Goal: Obtain resource: Download file/media

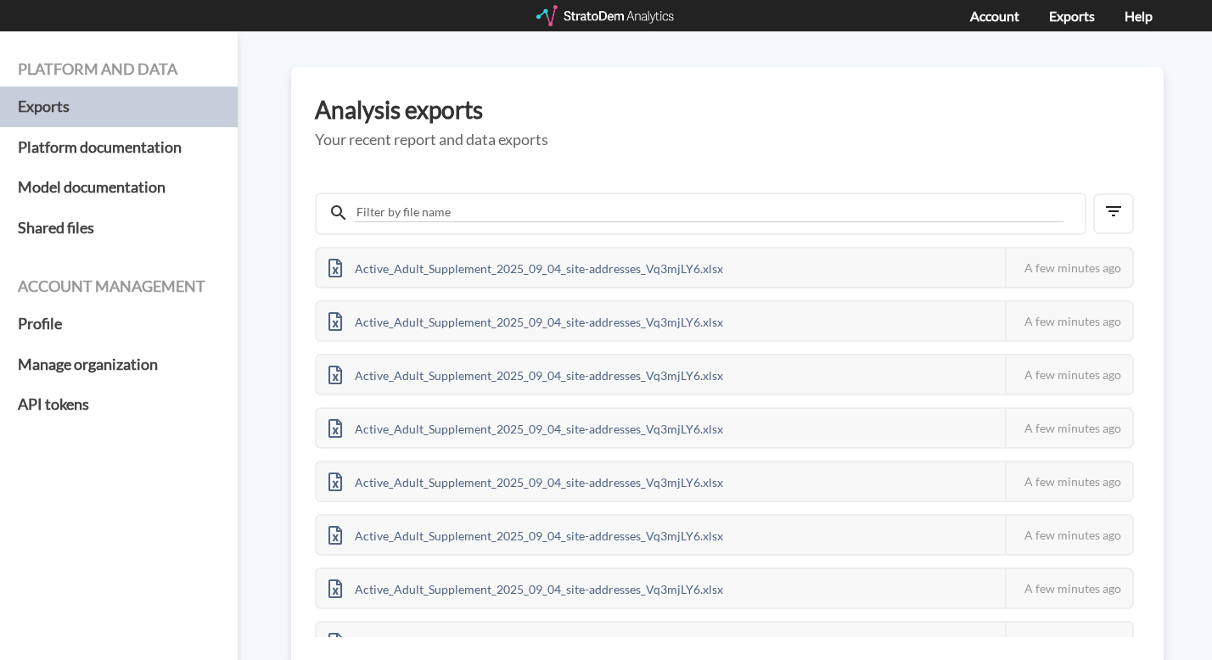
scroll to position [53, 0]
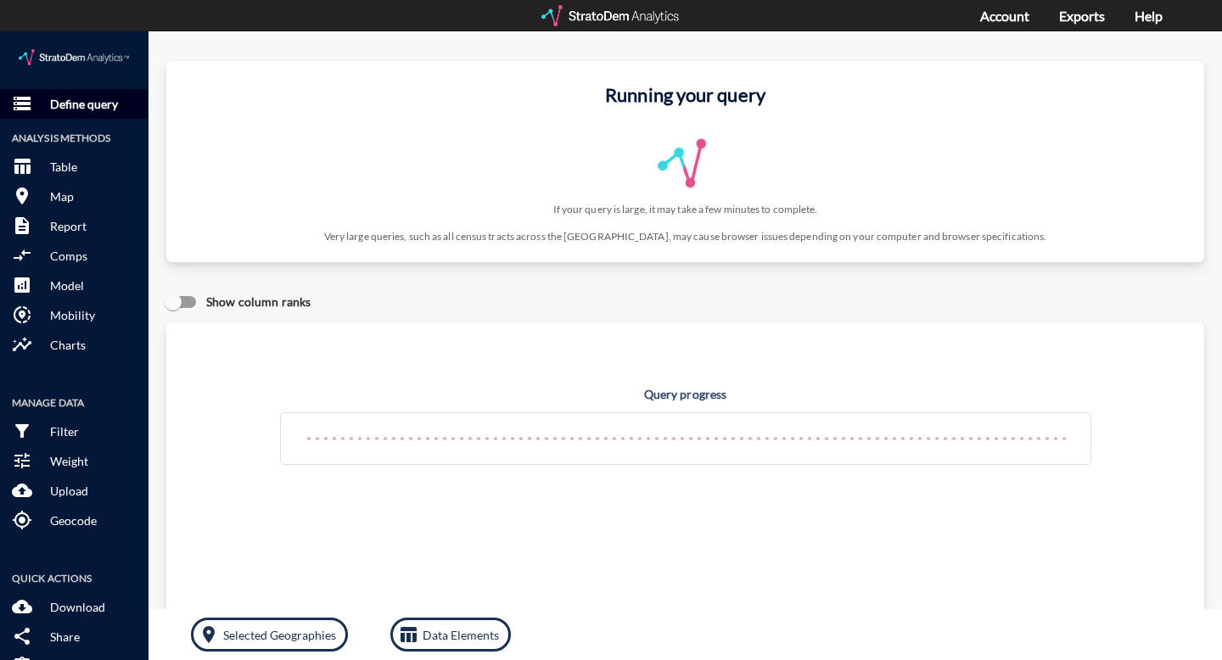
click button "storage Define query"
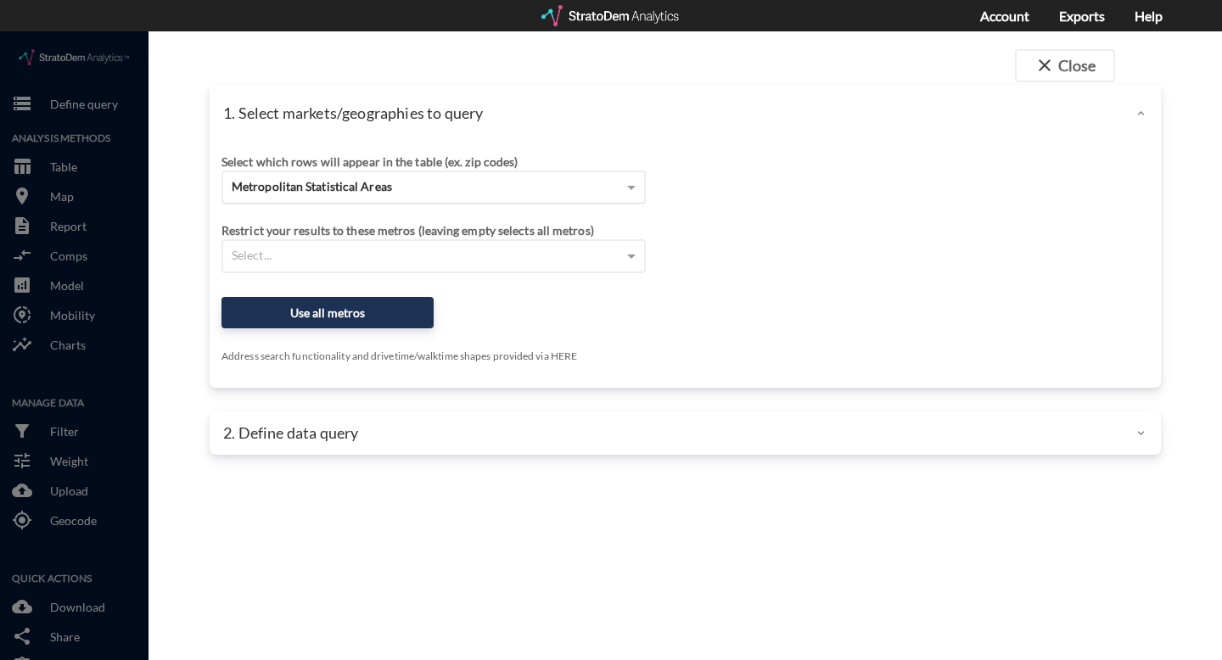
click span "Metropolitan Statistical Areas"
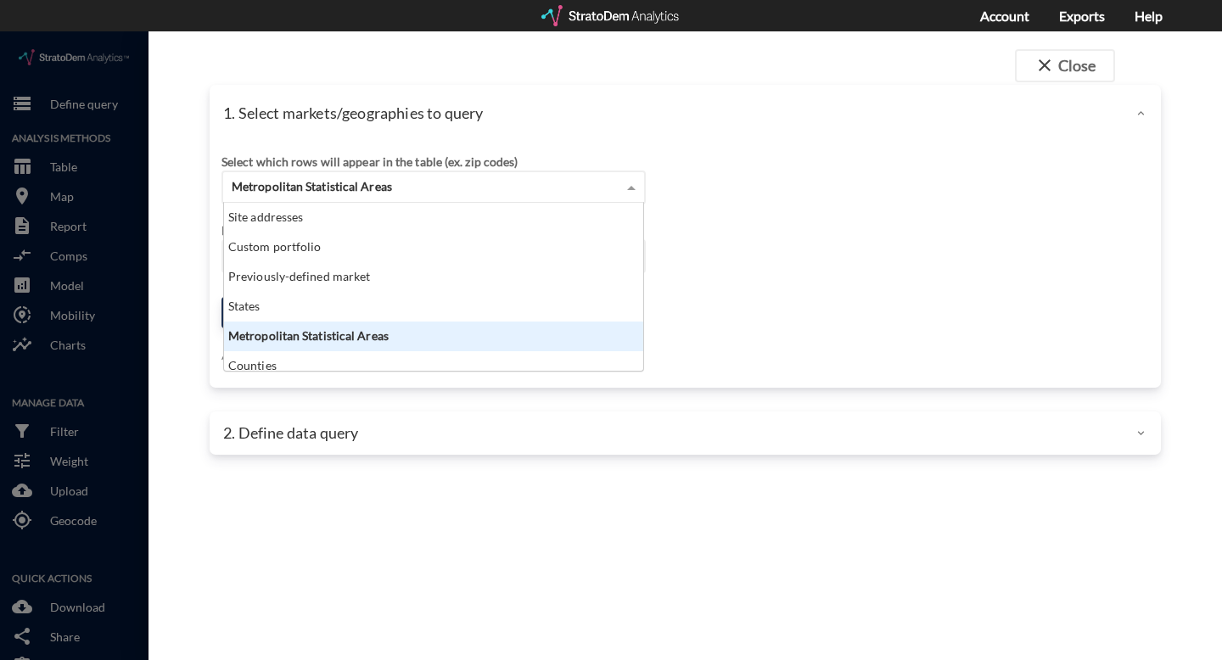
scroll to position [154, 409]
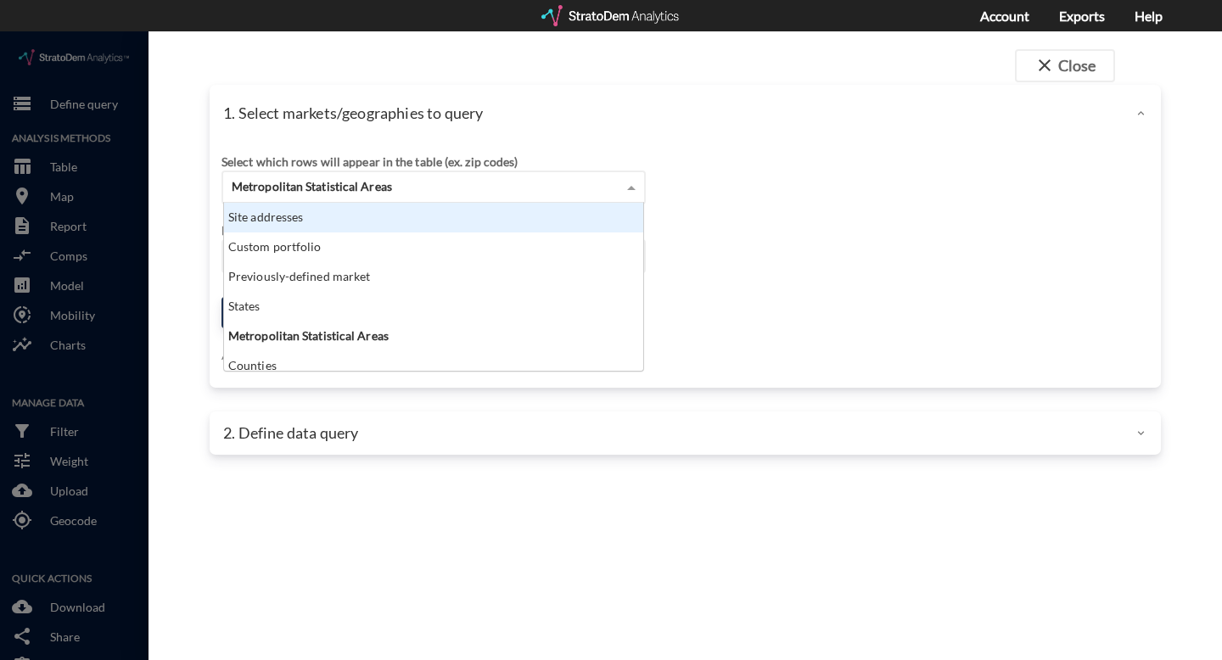
click div "Site addresses"
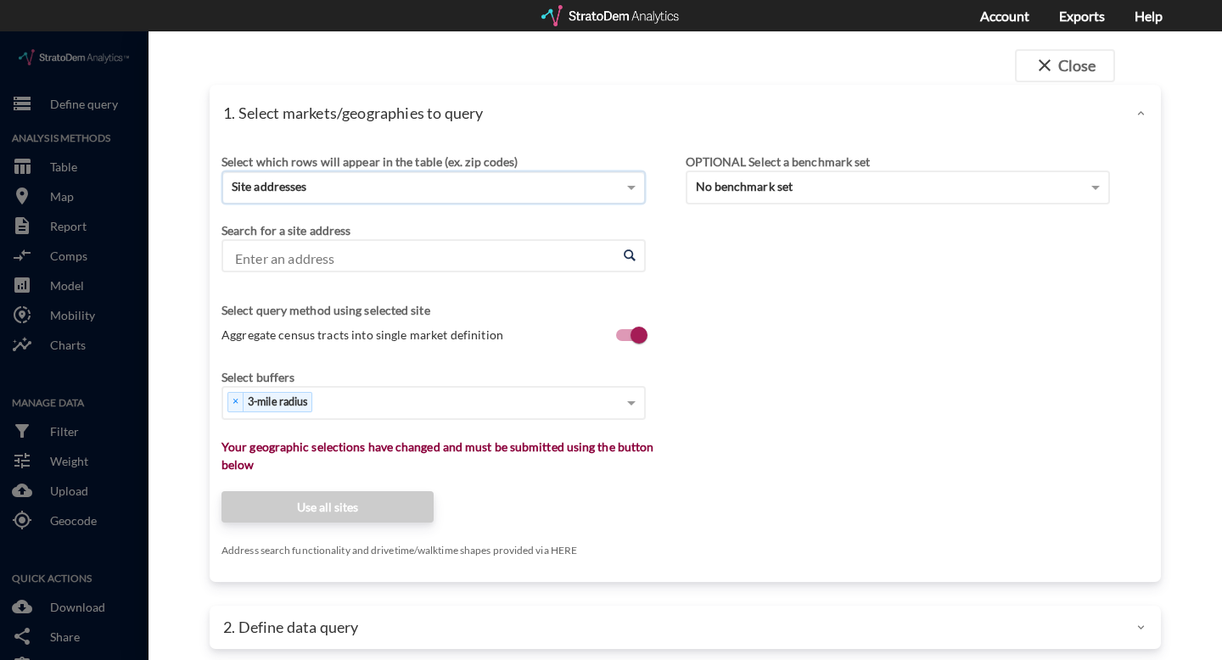
click input "Enter an address"
paste input "[STREET_ADDRESS]"
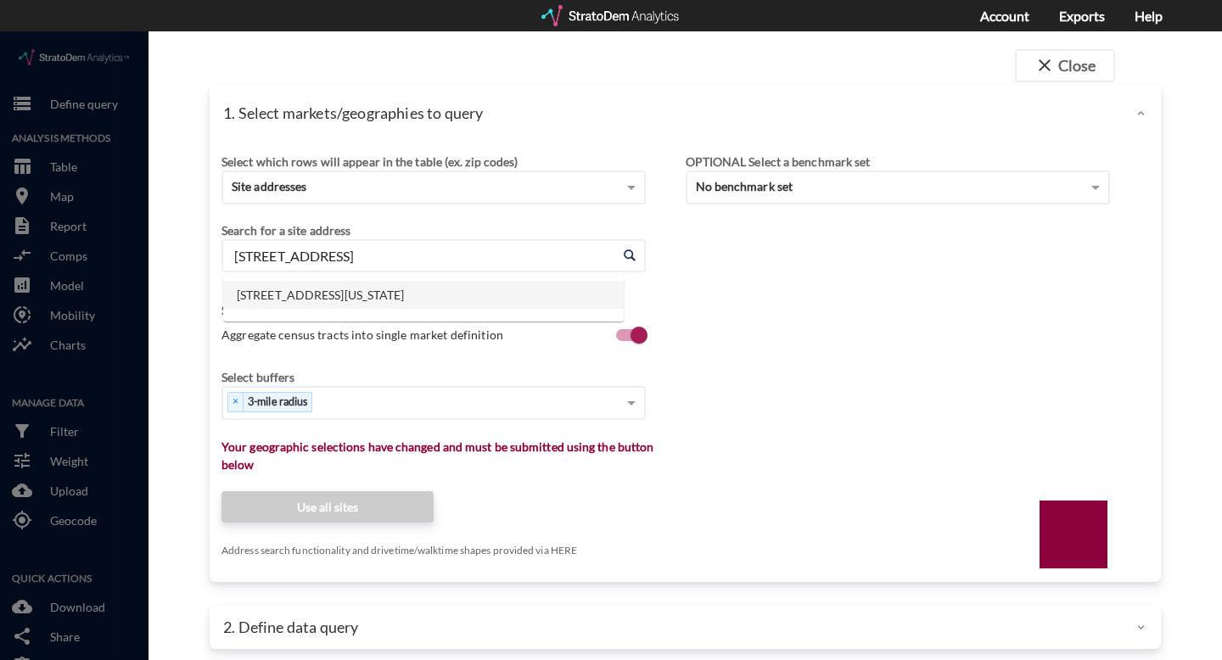
click li "[STREET_ADDRESS][US_STATE]"
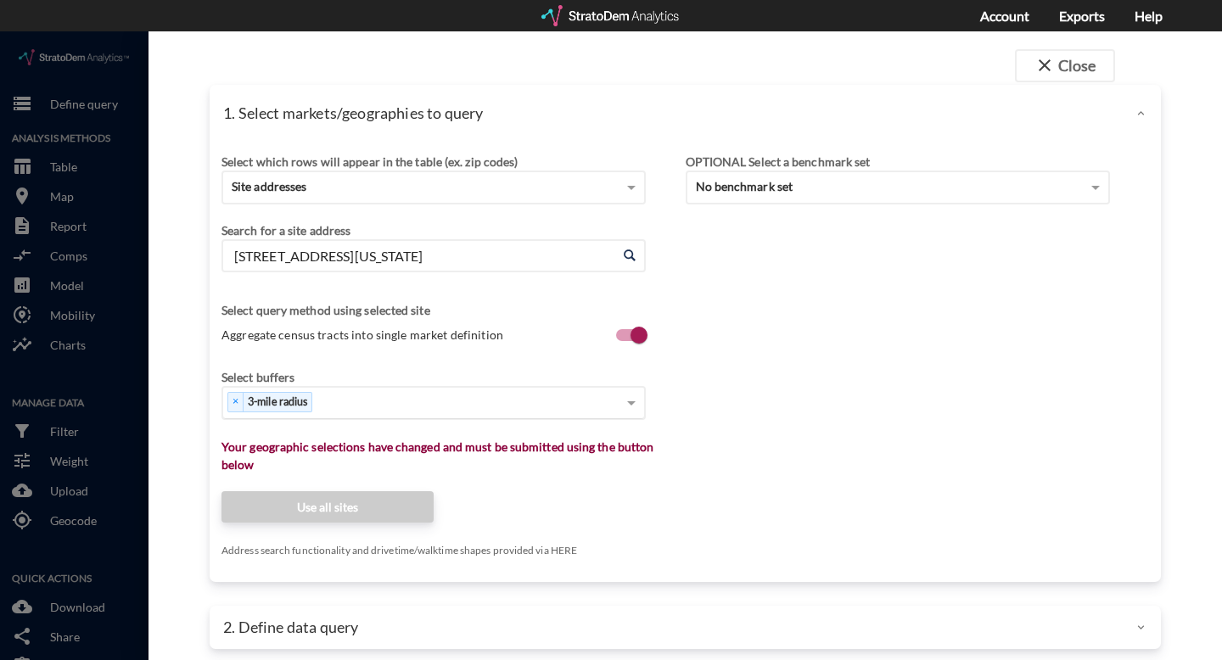
type input "[STREET_ADDRESS][US_STATE]"
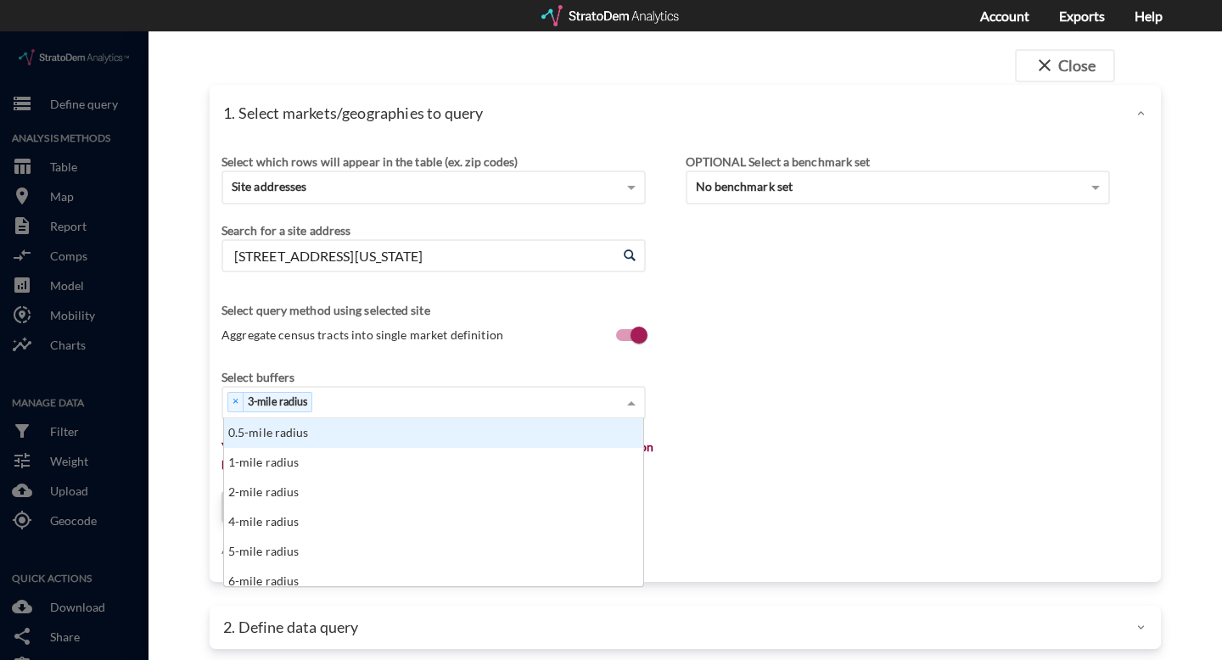
click div "Select which rows will appear in the table (ex. zip codes) Site addresses Selec…"
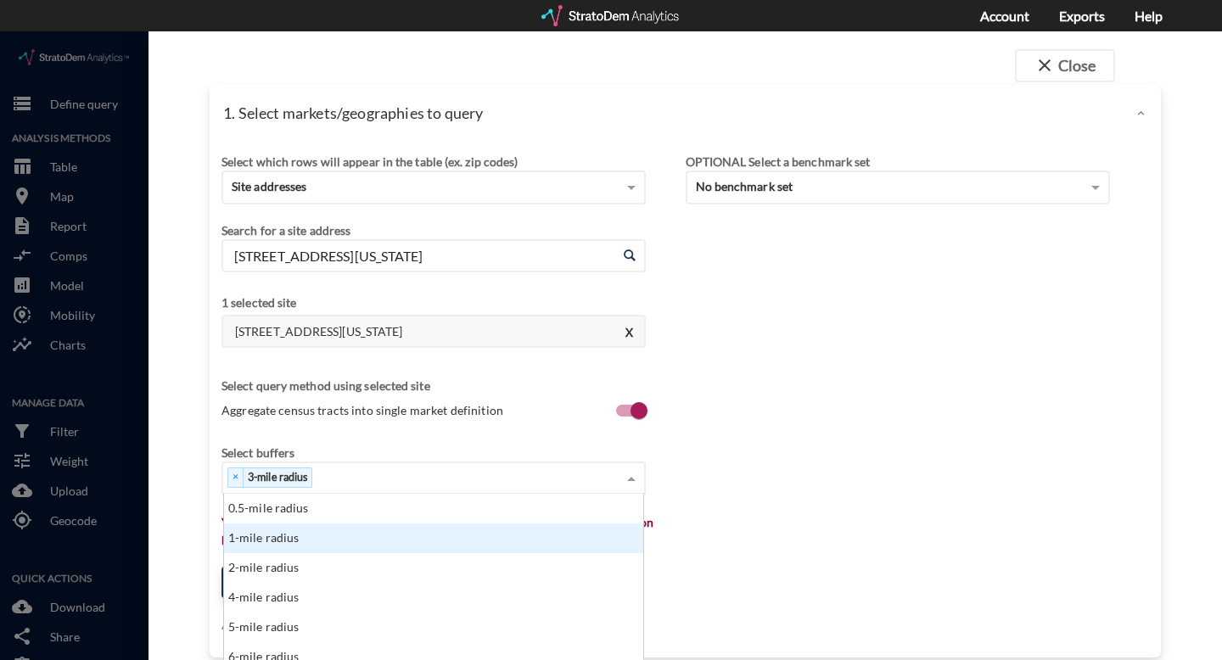
click div "1-mile radius"
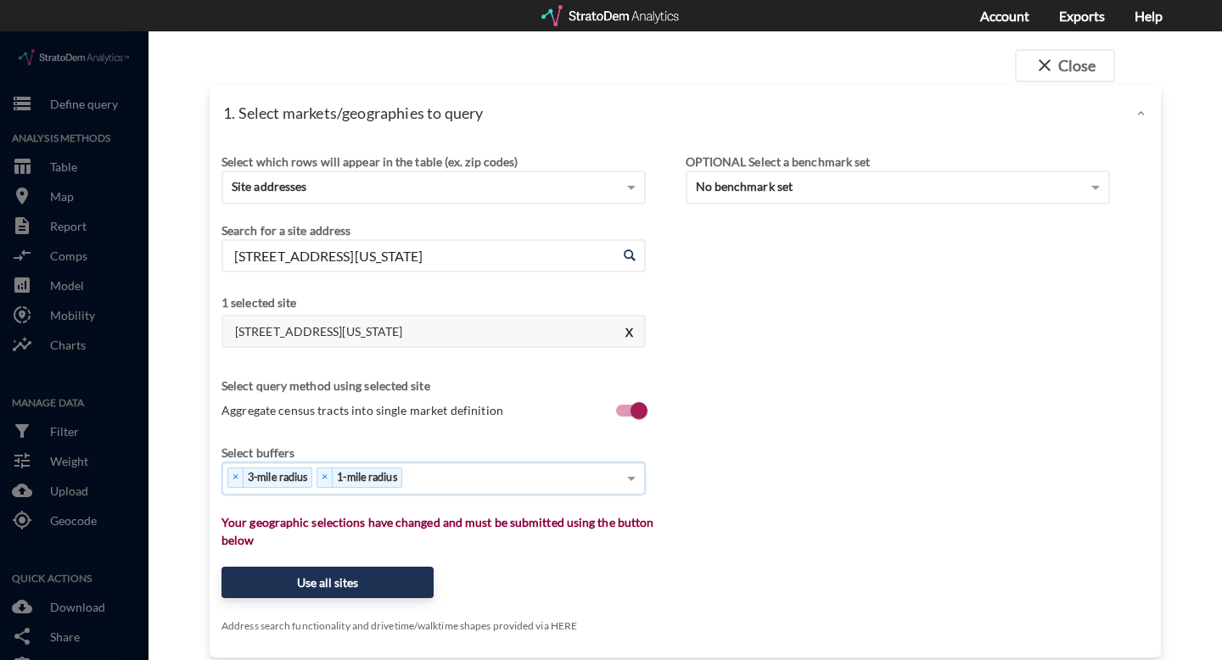
click div "× 3-mile radius × 1-mile radius"
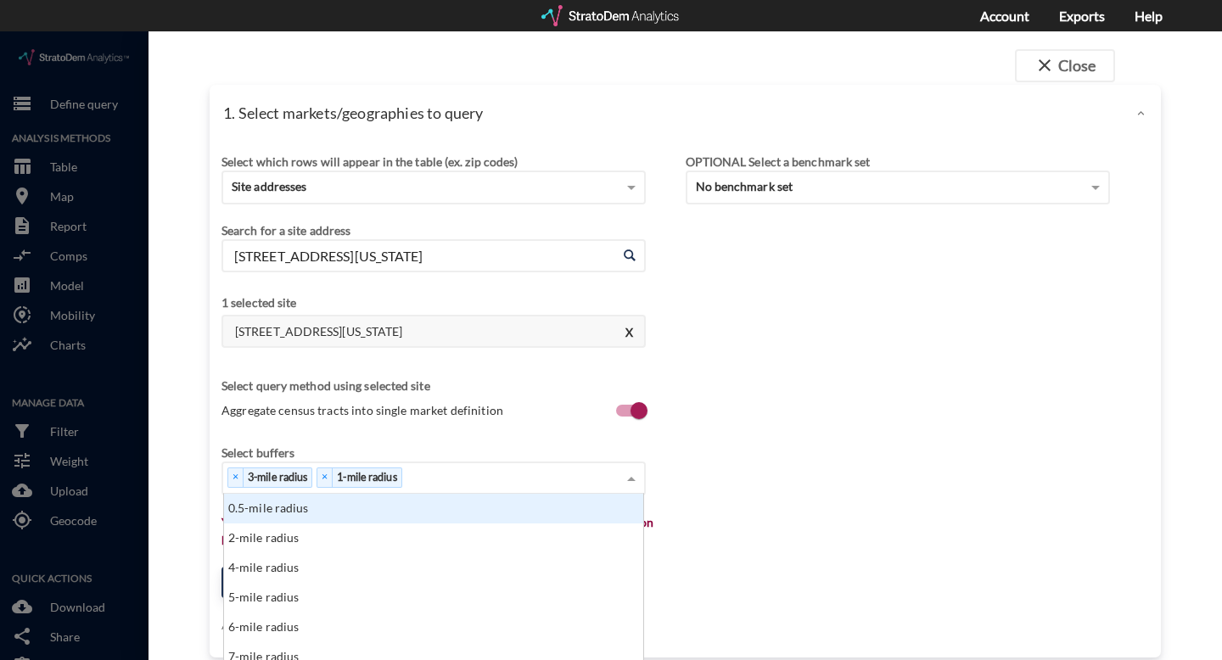
scroll to position [26, 0]
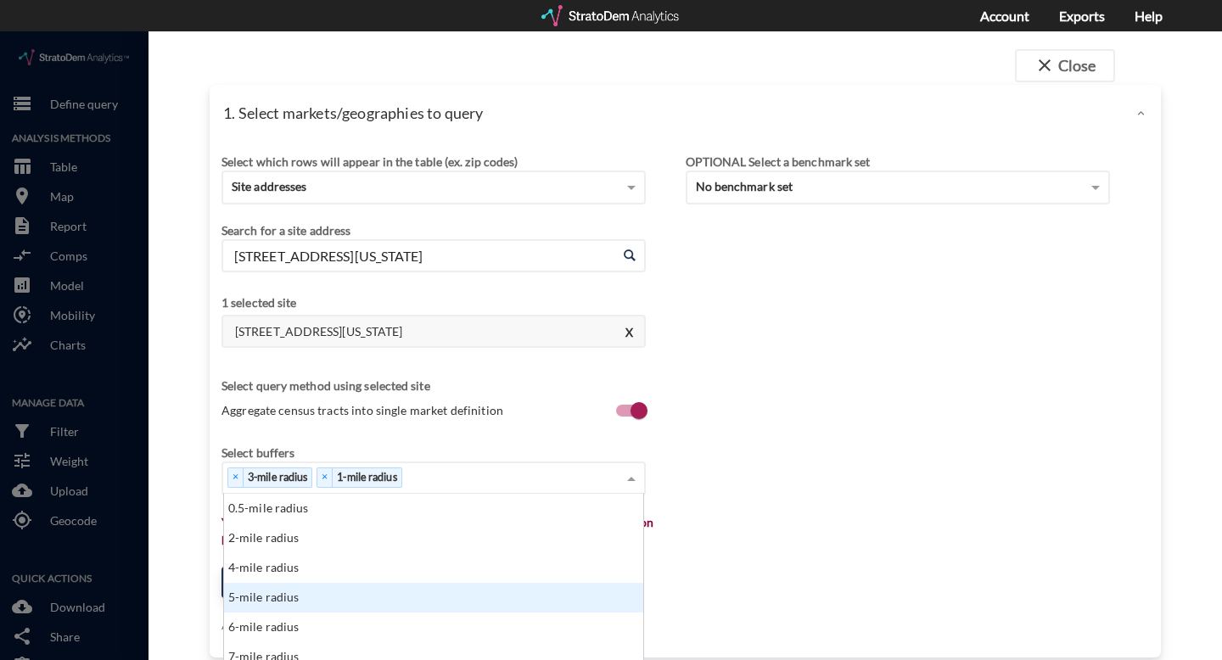
click div "5-mile radius"
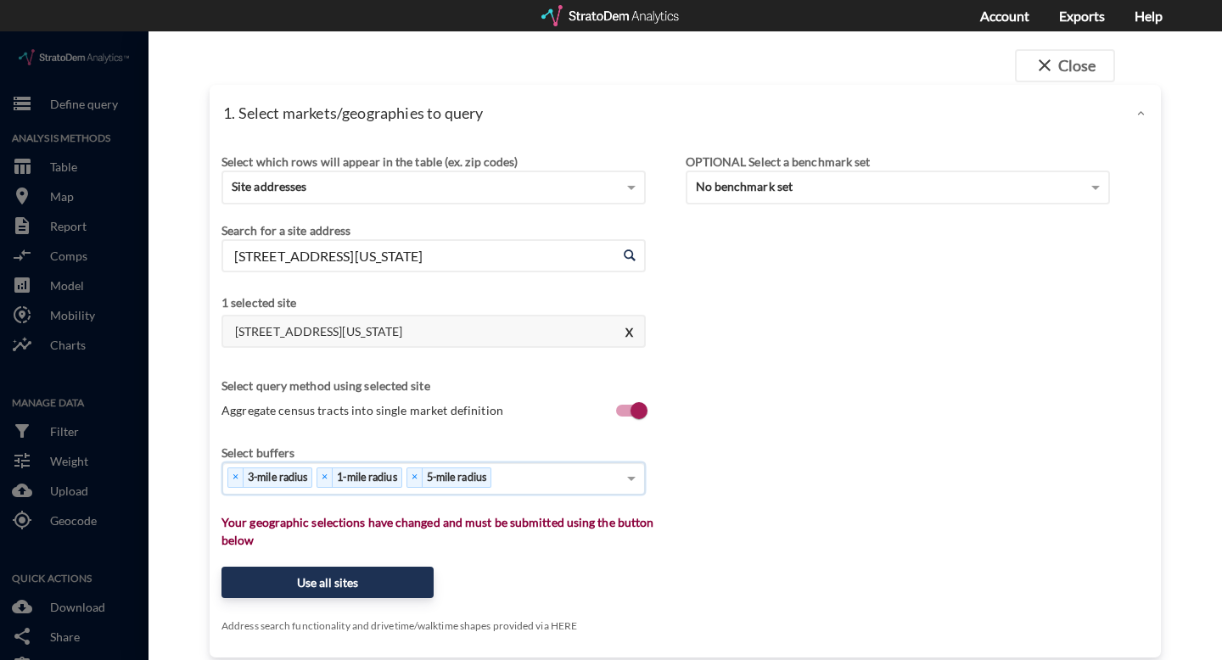
scroll to position [30, 0]
click div "× 3-mile radius × 1-mile radius × 5-mile radius"
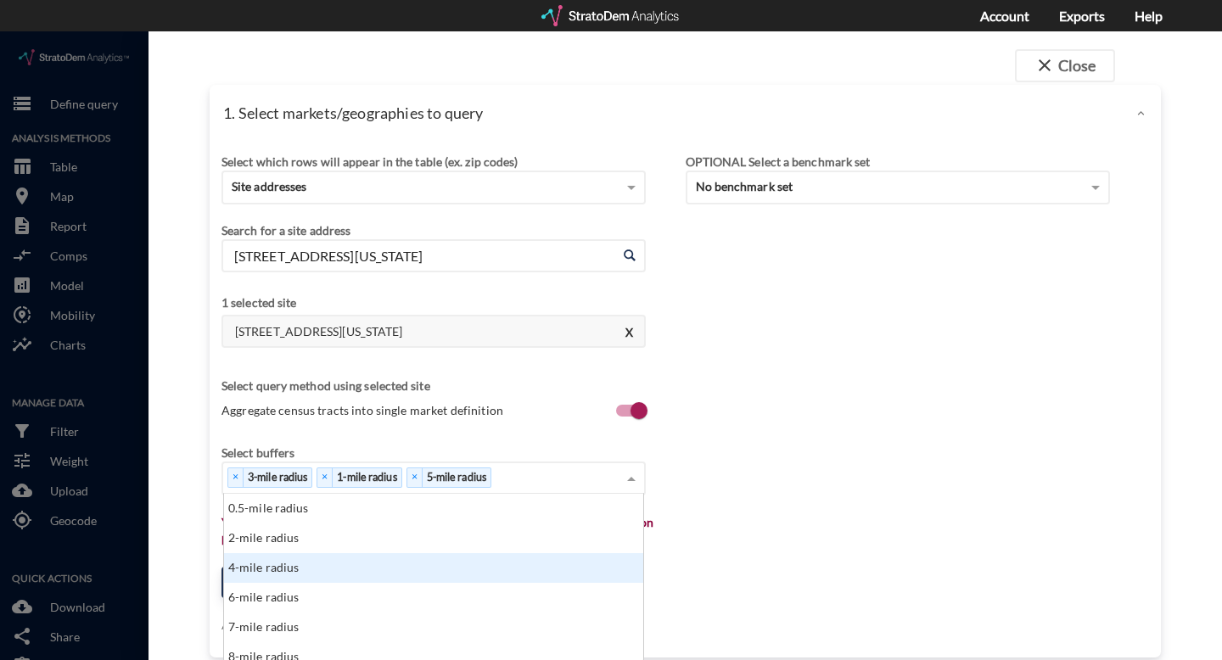
scroll to position [44, 0]
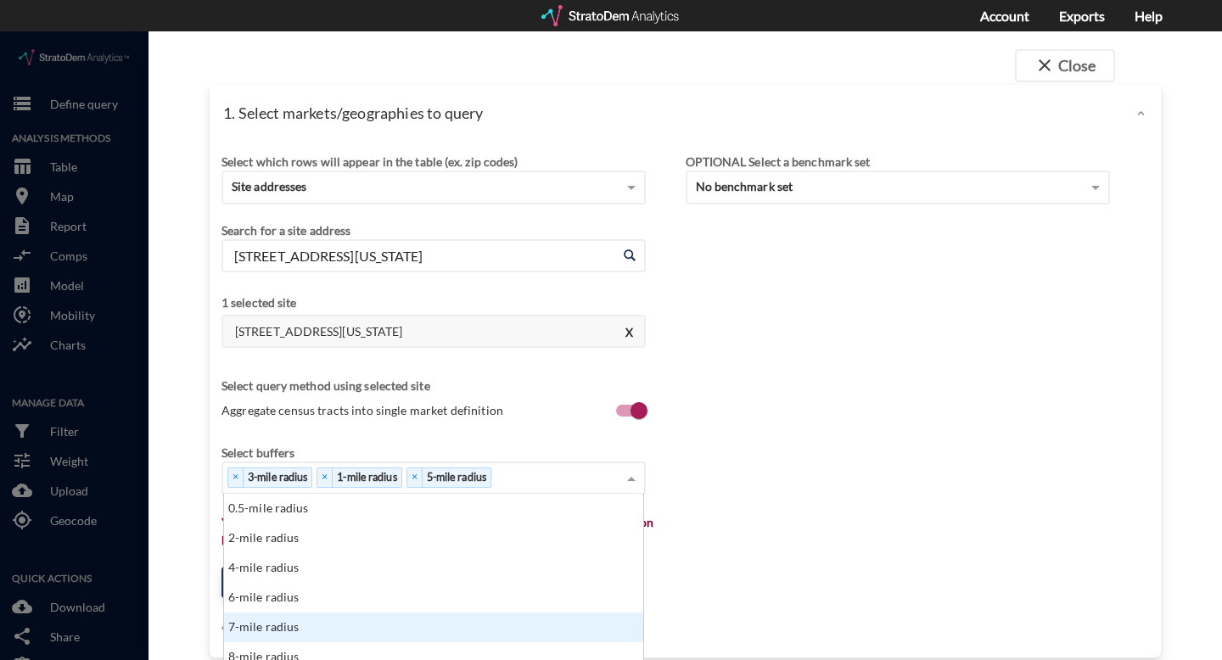
click div "7-mile radius"
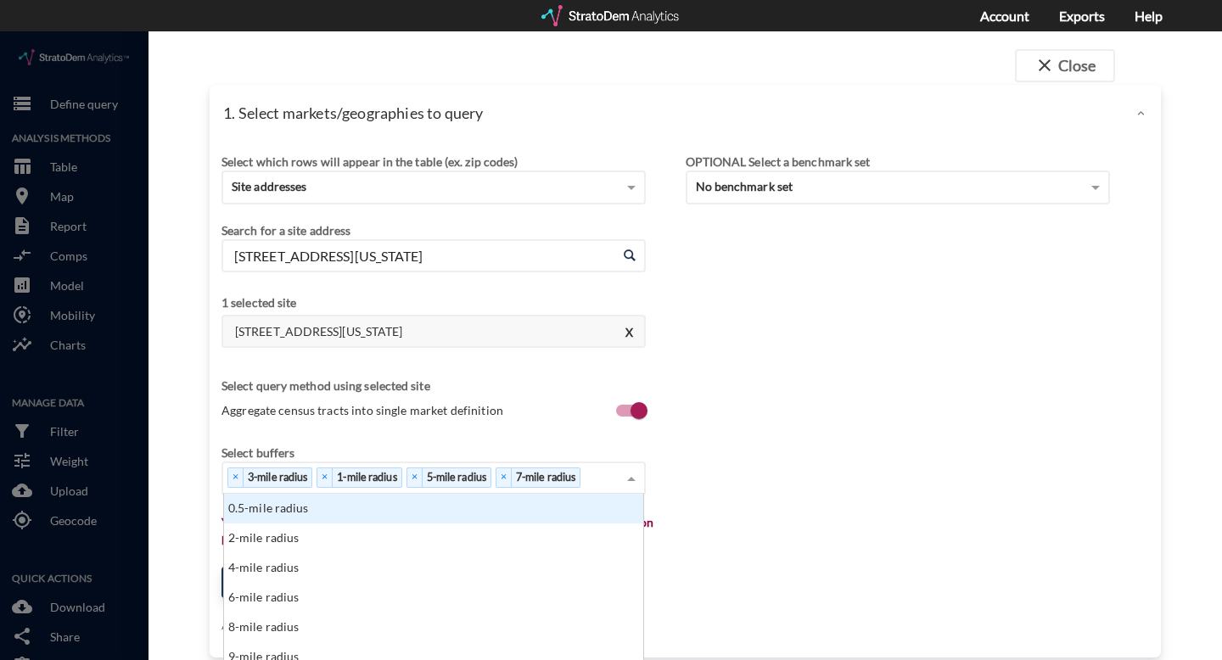
click input
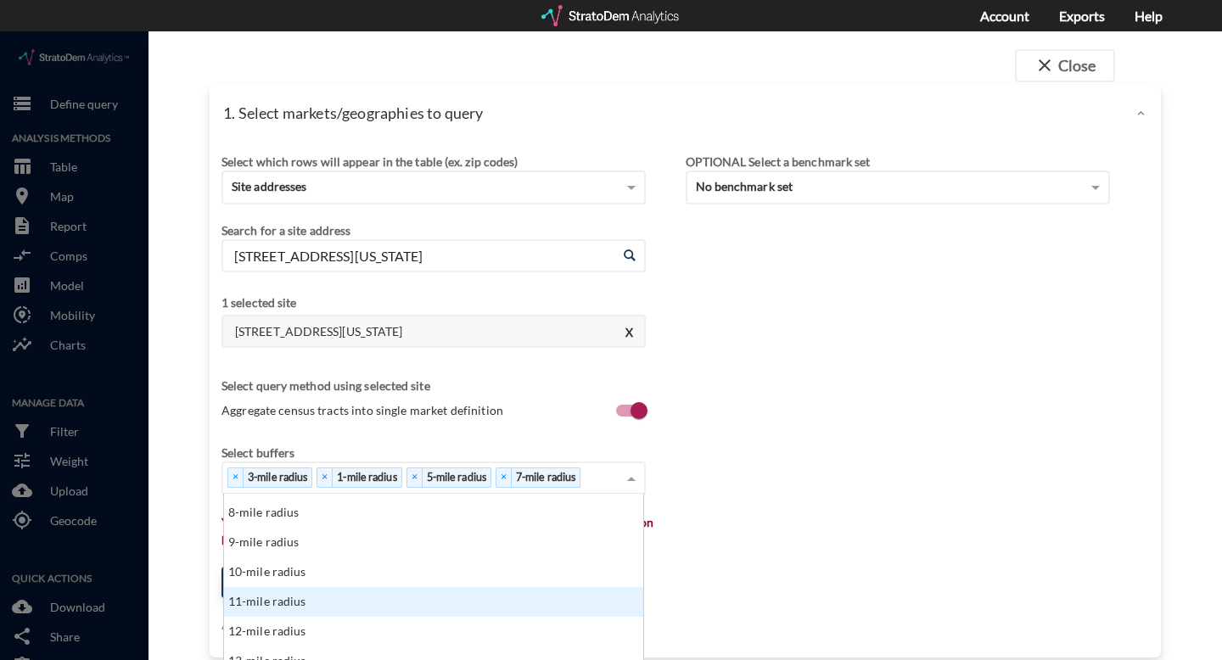
scroll to position [65, 0]
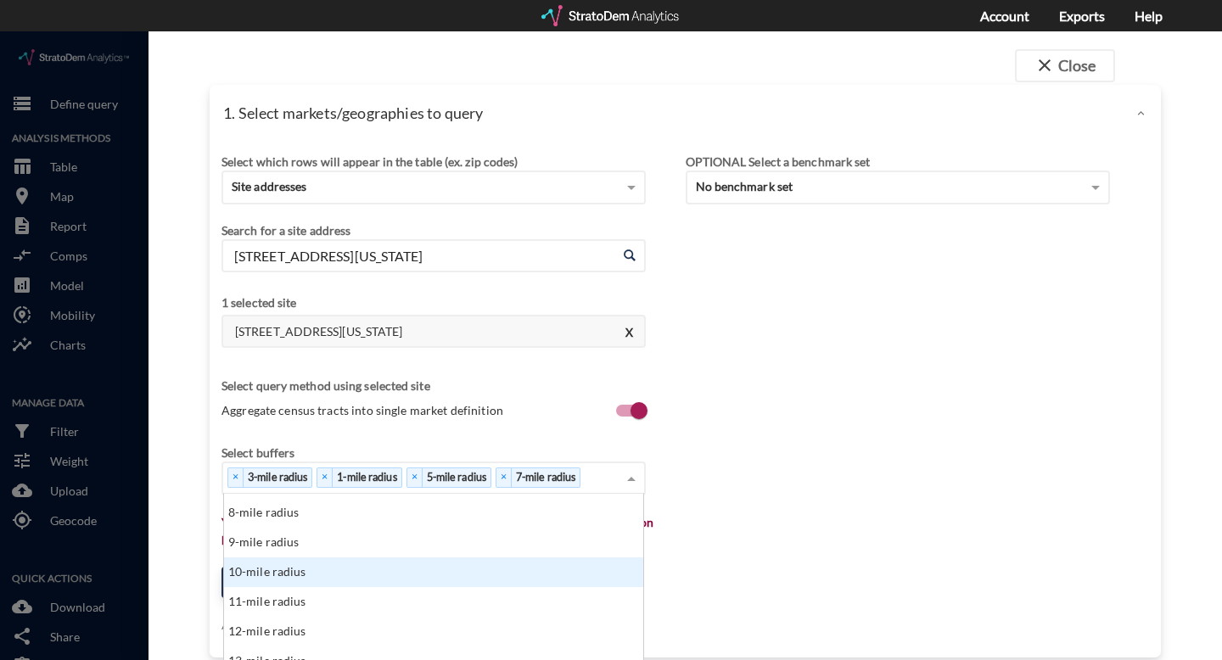
click div "10-mile radius"
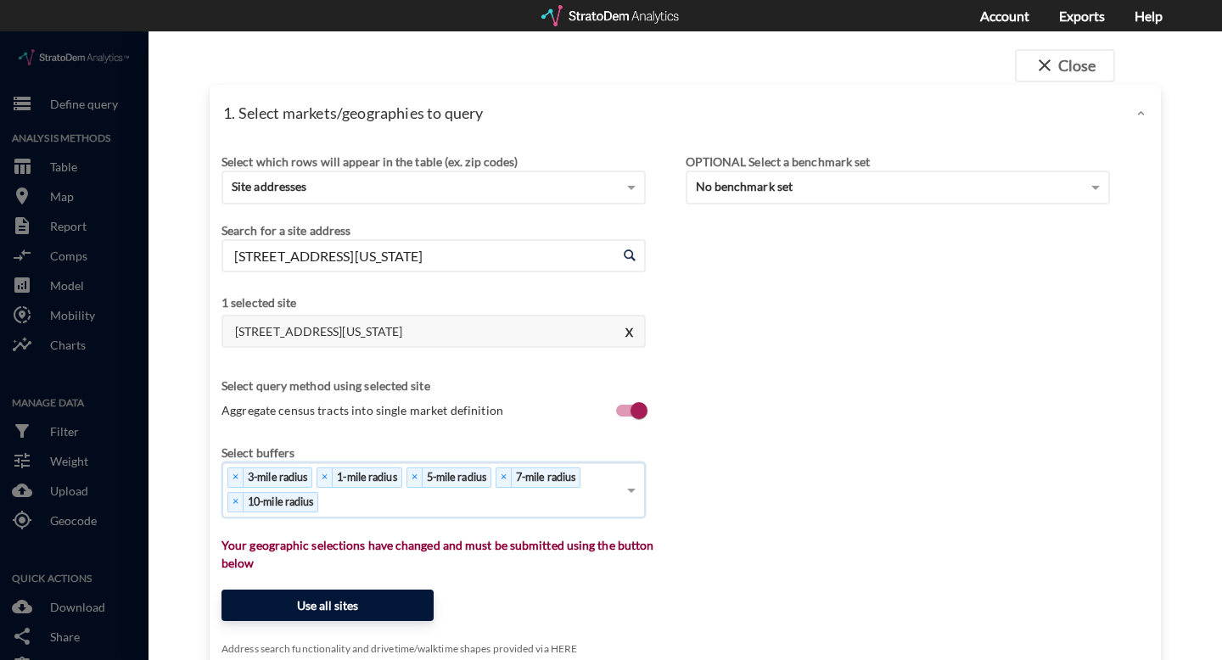
click button "Use all sites"
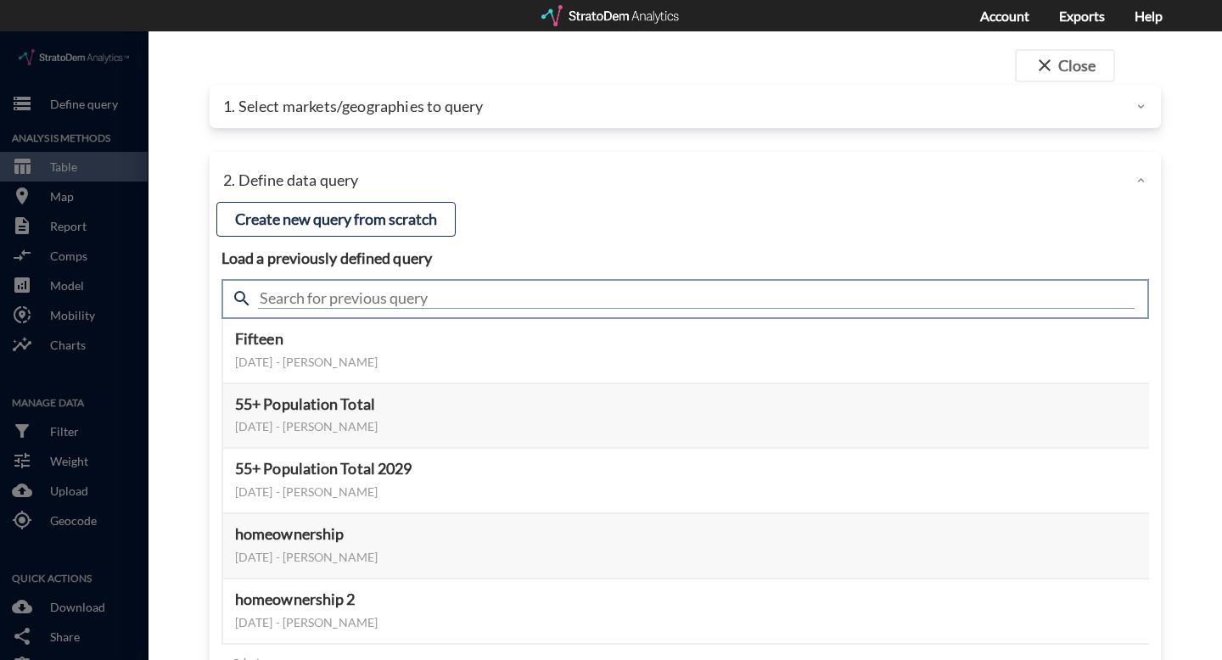
click input "text"
type input "housing demand"
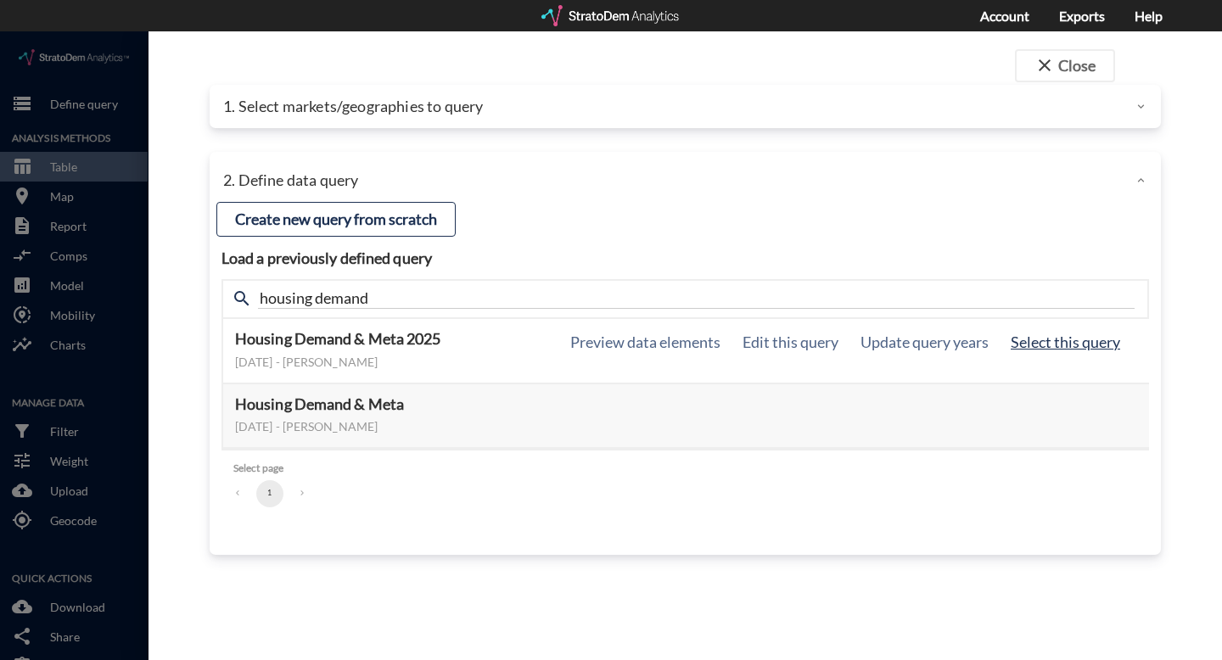
click button "Select this query"
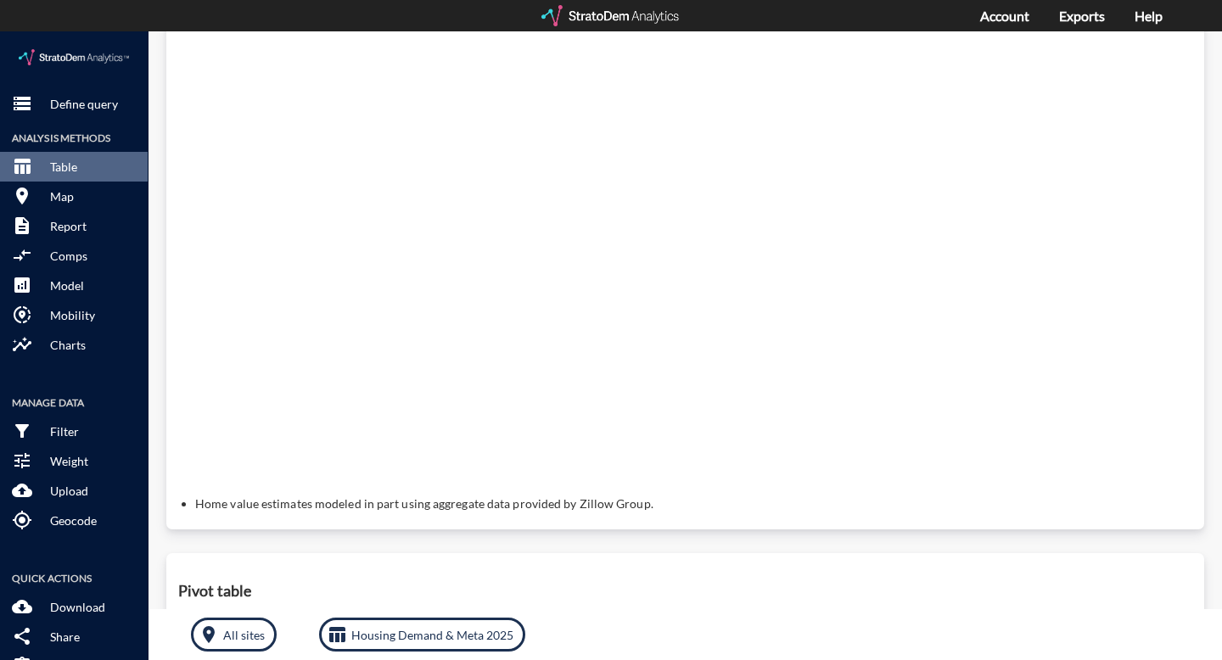
scroll to position [0, 0]
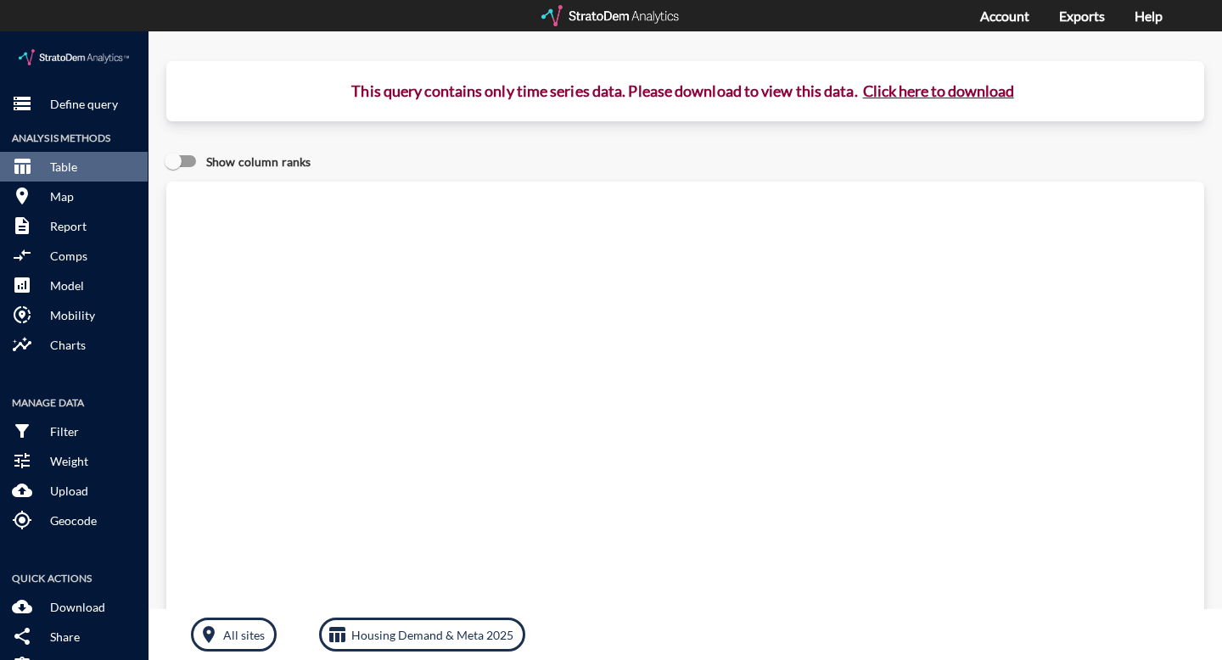
click button "Click here to download"
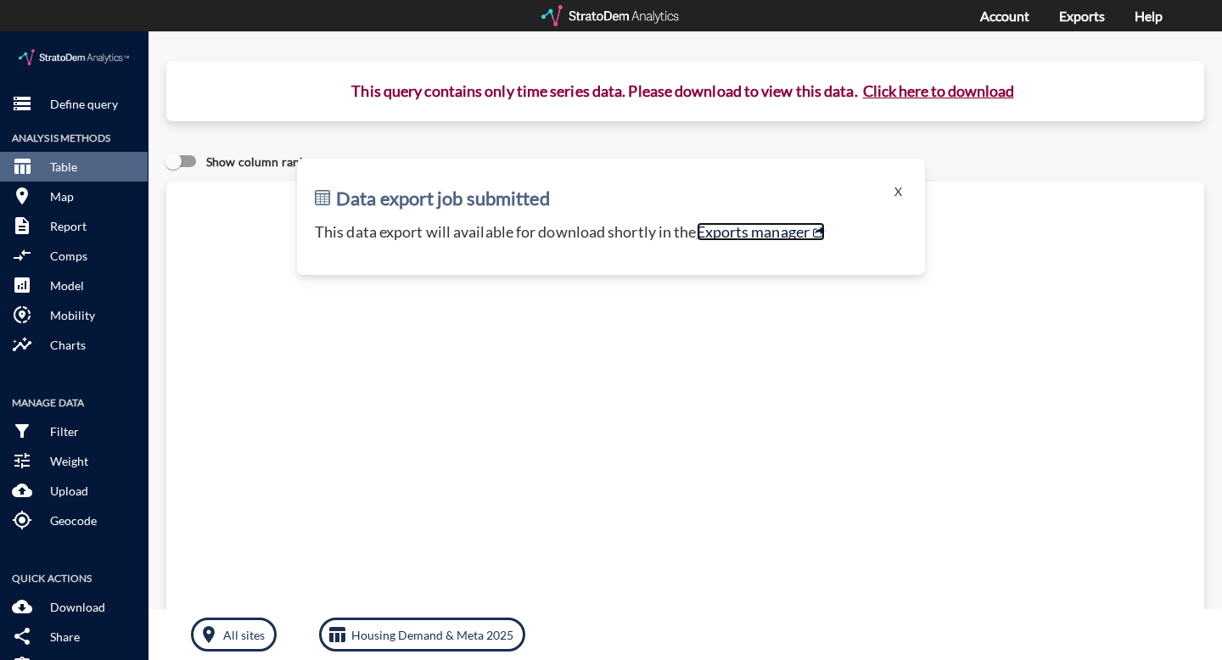
click link "Exports manager"
click button "X"
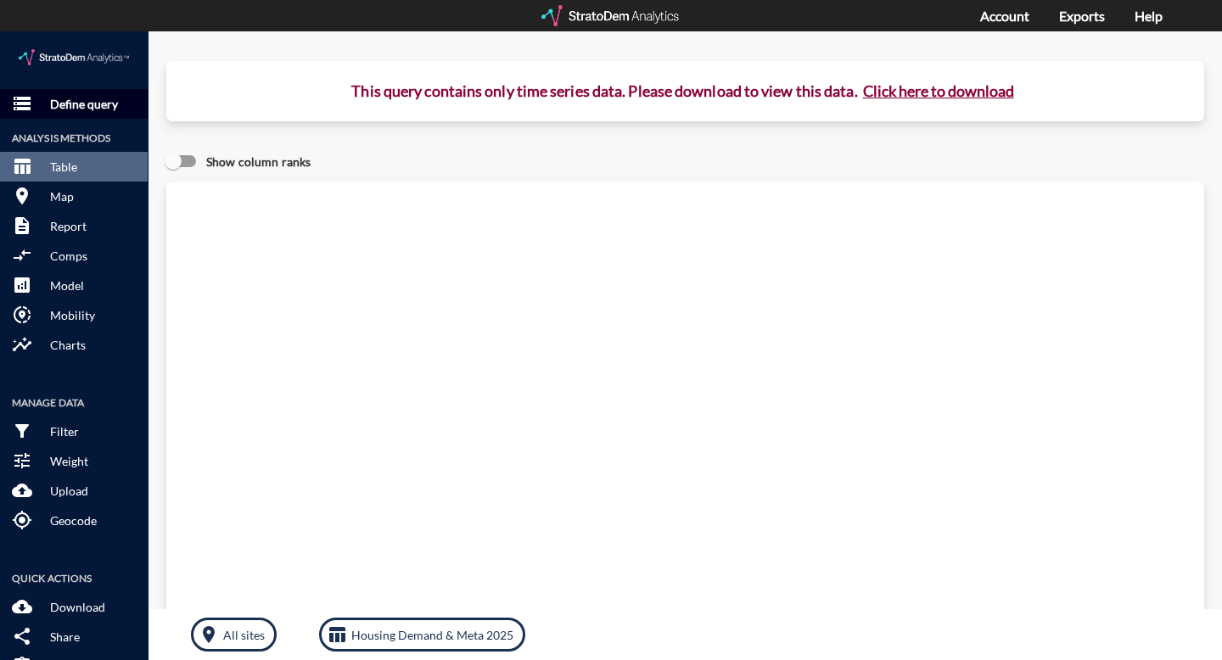
click p "Define query"
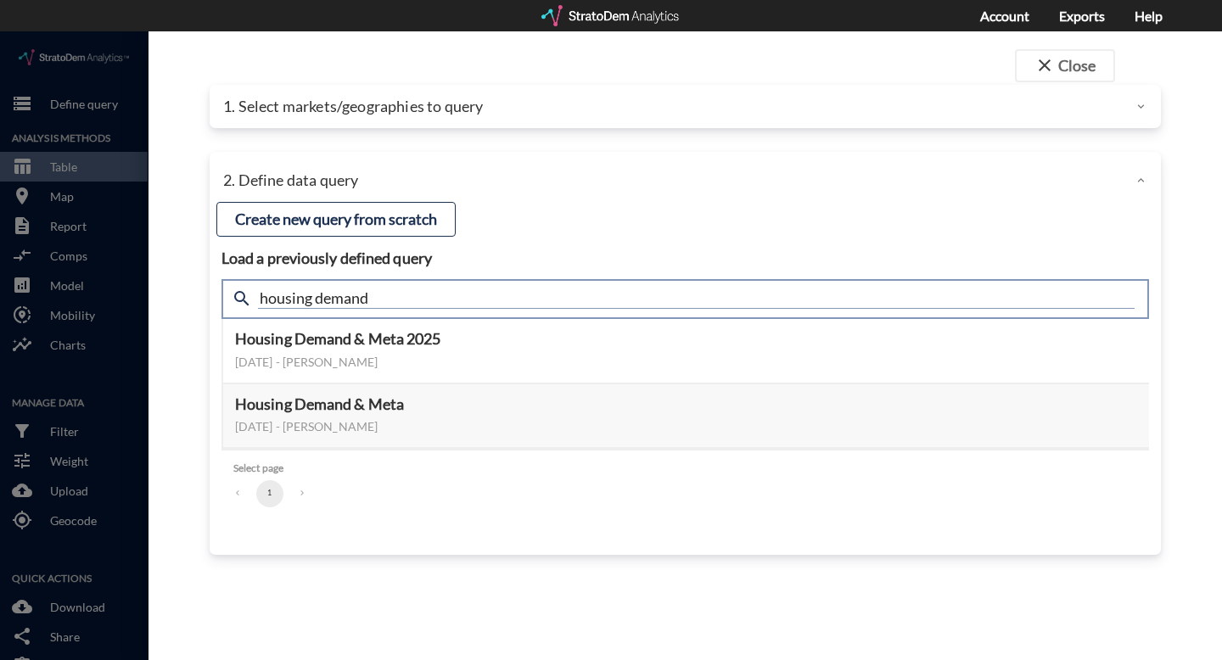
click input "housing demand"
type input "active adult"
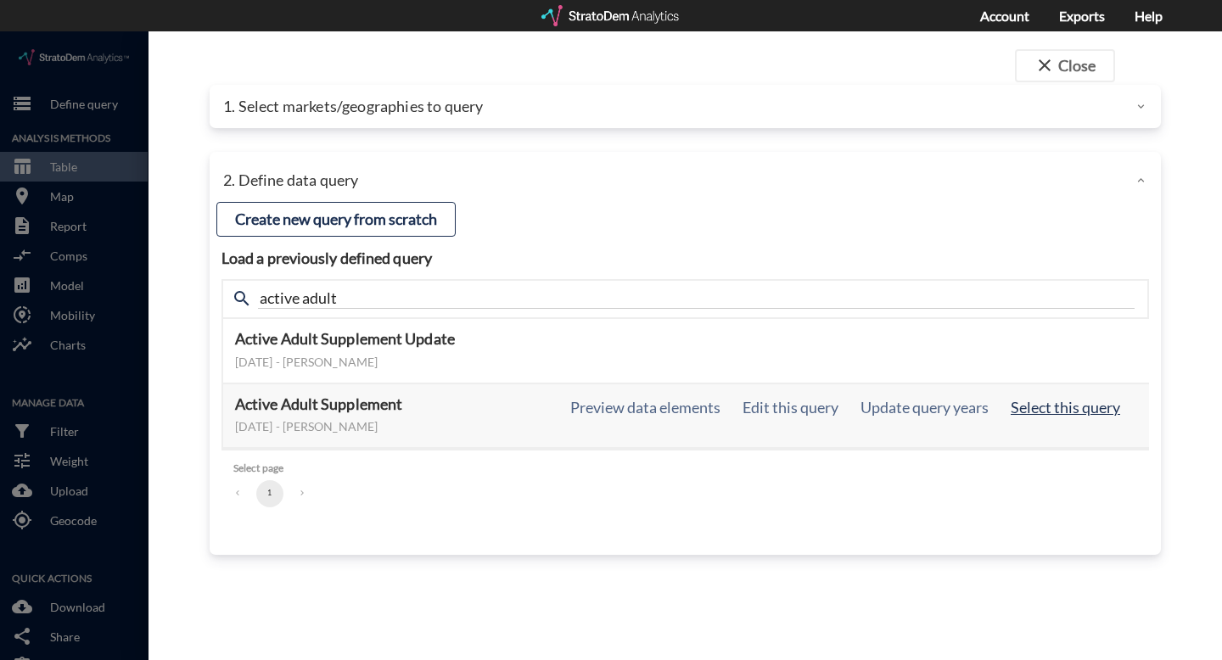
click button "Select this query"
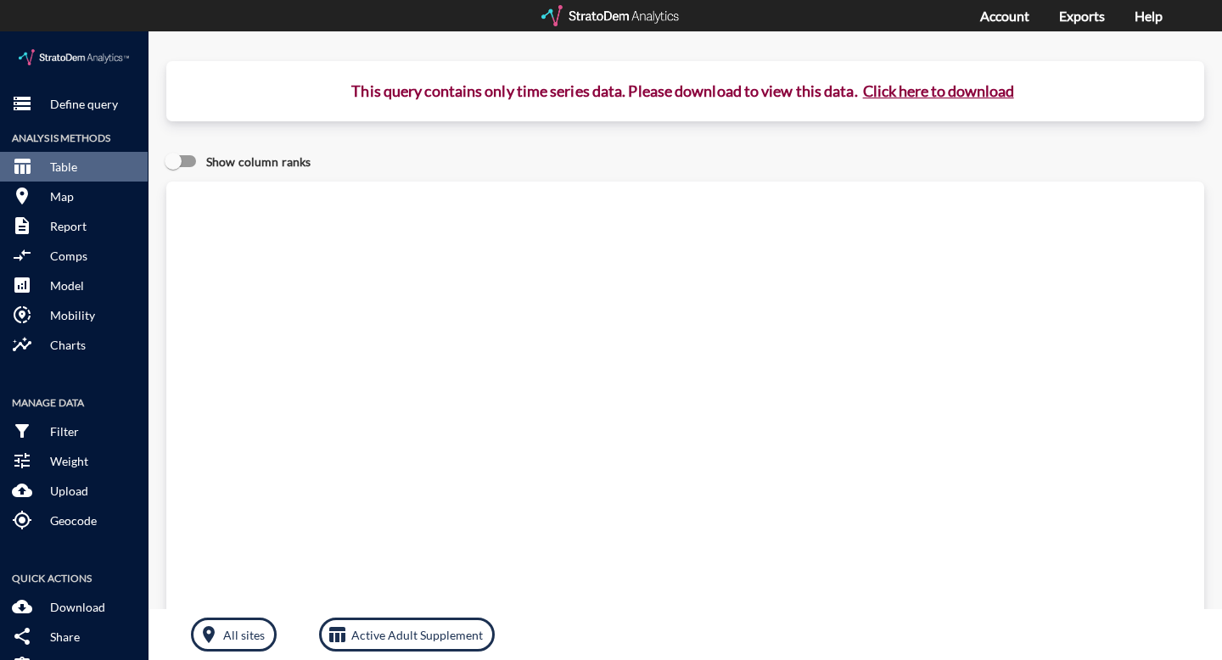
click button "Click here to download"
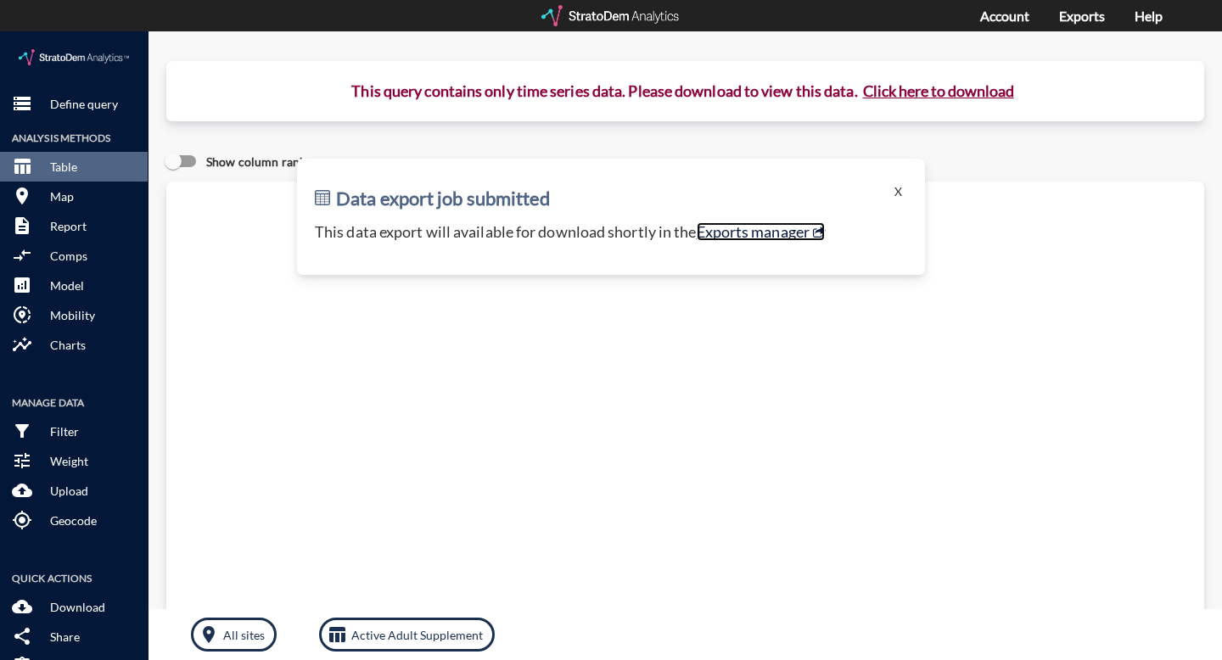
click link "Exports manager"
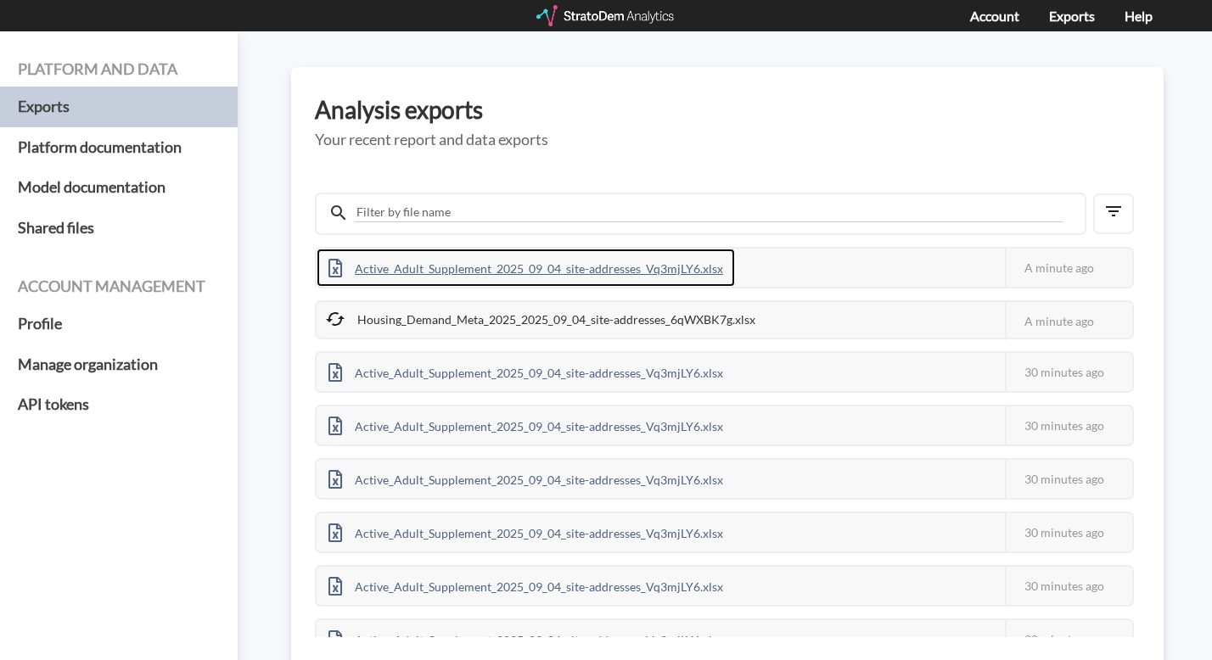
click at [569, 256] on div "Active_Adult_Supplement_2025_09_04_site-addresses_Vq3mjLY6.xlsx" at bounding box center [526, 268] width 418 height 38
